Goal: Check status

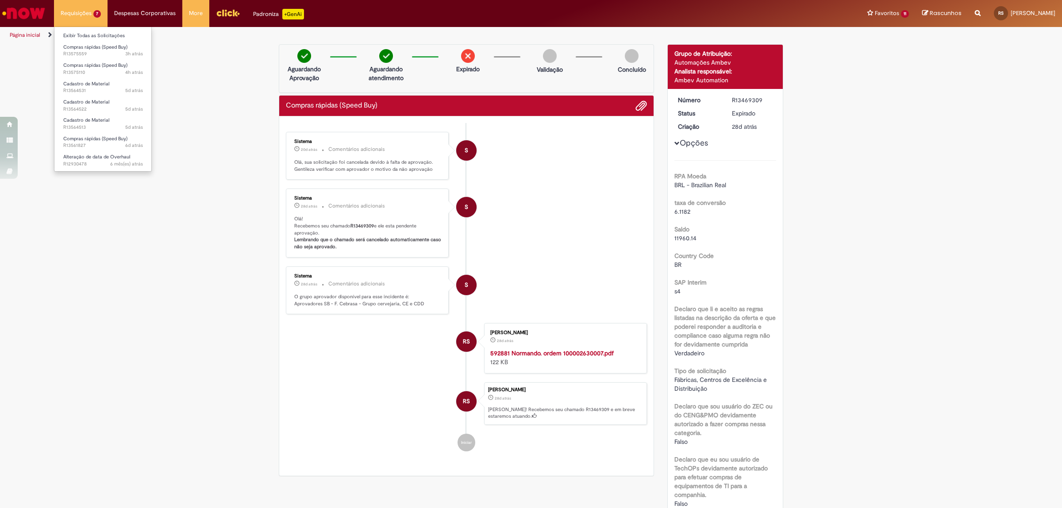
scroll to position [55, 0]
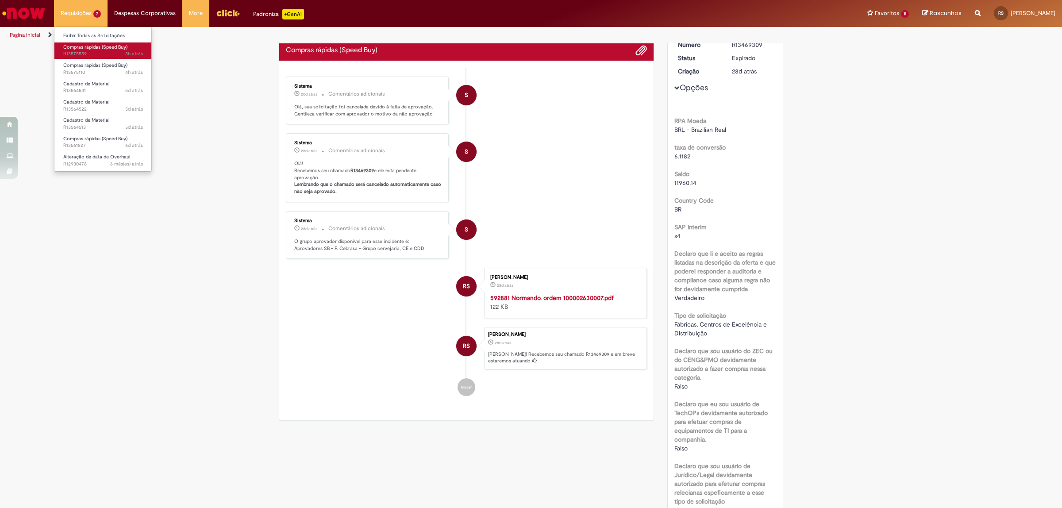
click at [81, 52] on span "3h atrás 3 horas atrás R13575559" at bounding box center [103, 53] width 80 height 7
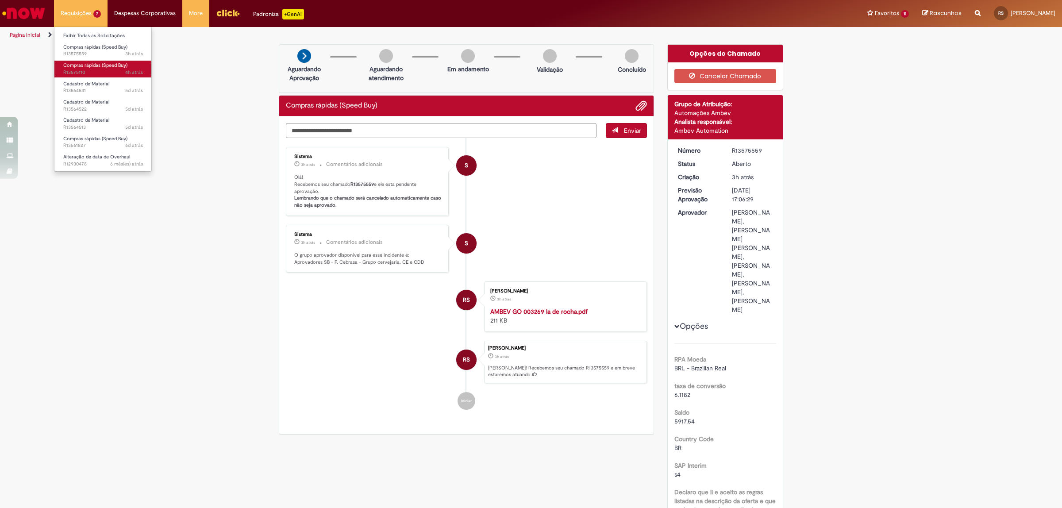
click at [88, 73] on span "4h atrás 4 horas atrás R13575110" at bounding box center [103, 72] width 80 height 7
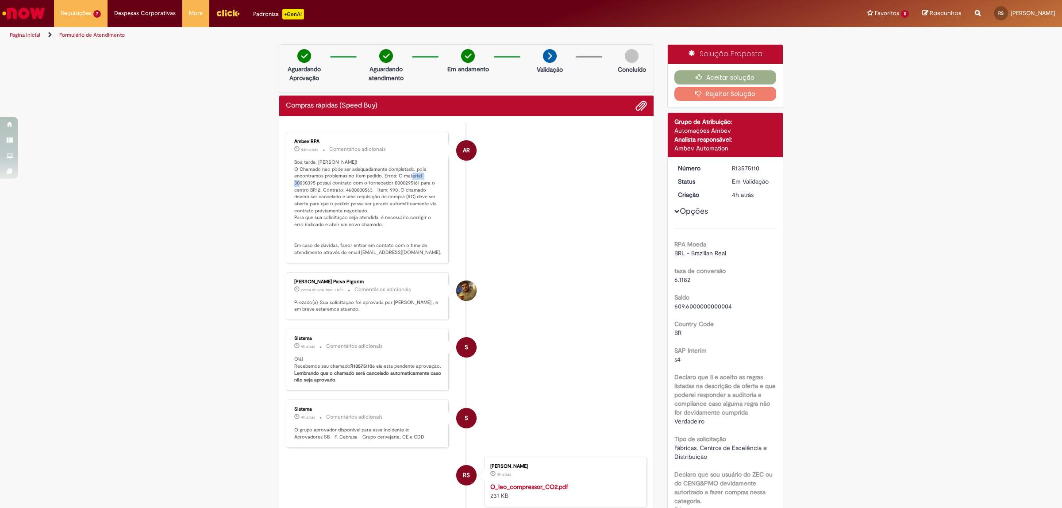
drag, startPoint x: 291, startPoint y: 183, endPoint x: 311, endPoint y: 184, distance: 20.4
click at [311, 184] on p "Boa tarde, Ronaldo! O Chamado não pôde ser adequadamente completado, pois encon…" at bounding box center [367, 207] width 147 height 97
copy p "30030395"
